Goal: Understand process/instructions

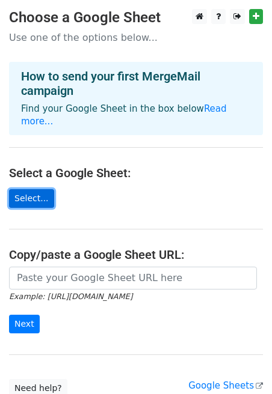
click at [30, 189] on link "Select..." at bounding box center [31, 198] width 45 height 19
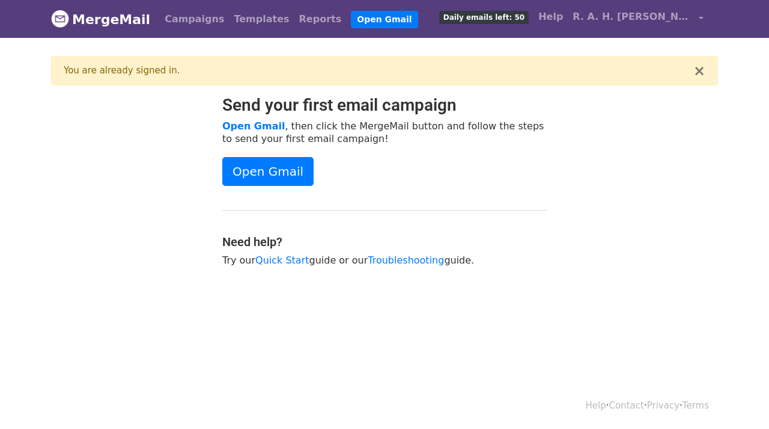
click at [125, 16] on link "MergeMail" at bounding box center [100, 19] width 99 height 25
